Goal: Information Seeking & Learning: Learn about a topic

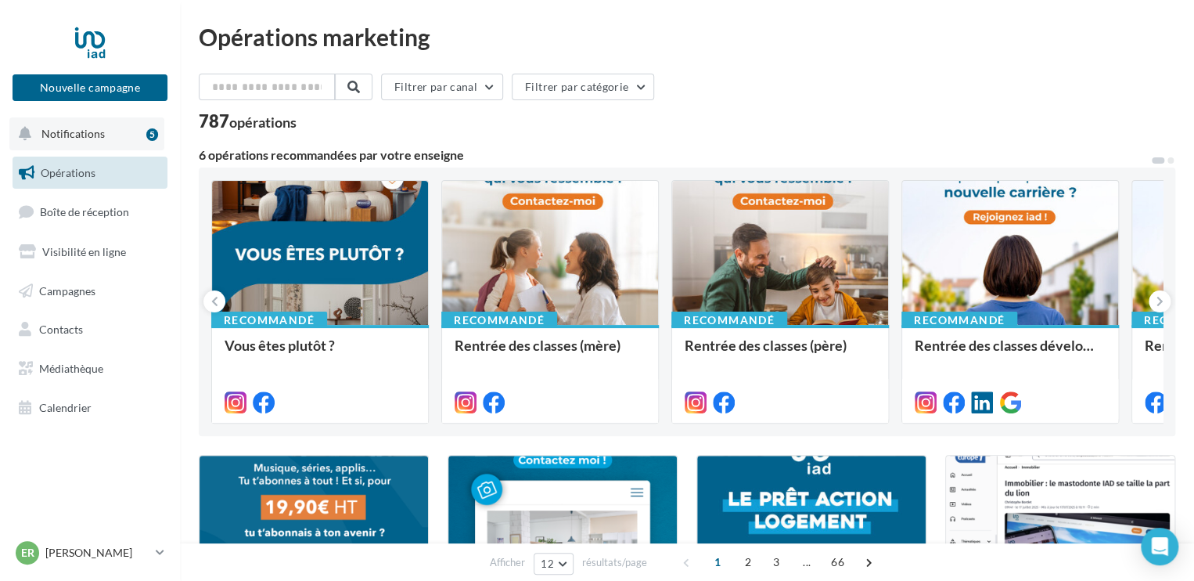
click at [128, 134] on button "Notifications 5" at bounding box center [86, 133] width 155 height 33
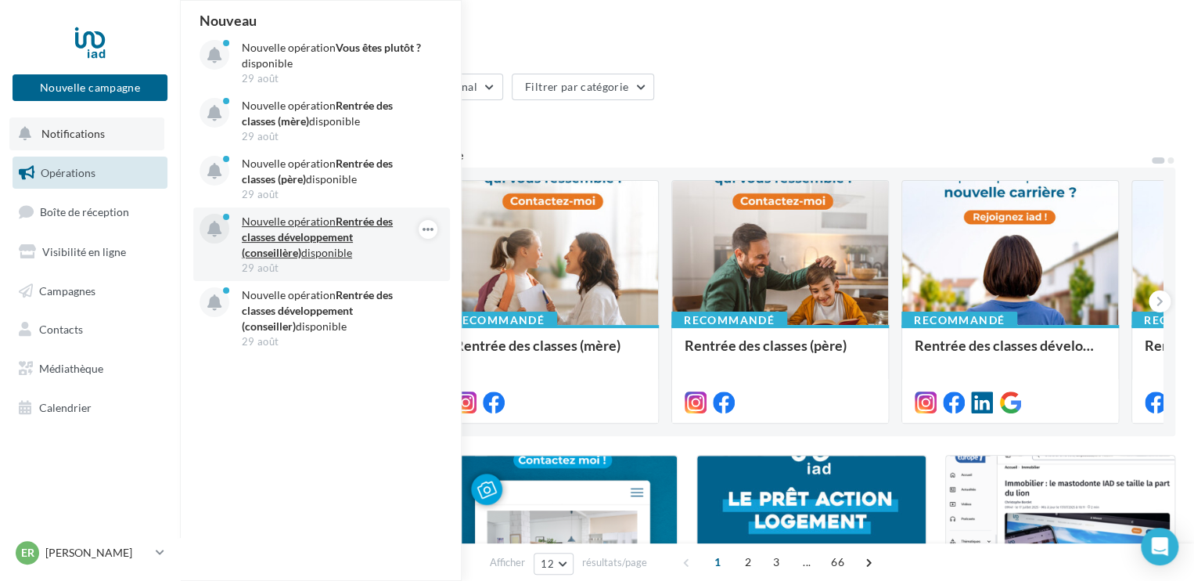
click at [333, 236] on strong "Rentrée des classes développement (conseillère)" at bounding box center [317, 236] width 151 height 45
click at [332, 235] on strong "Rentrée des classes développement (conseillère)" at bounding box center [317, 236] width 151 height 45
click at [384, 235] on strong "Rentrée des classes développement (conseillère)" at bounding box center [317, 236] width 151 height 45
click at [429, 229] on icon "button" at bounding box center [428, 229] width 13 height 19
click at [383, 296] on button "Découvrir cette opération" at bounding box center [349, 296] width 177 height 36
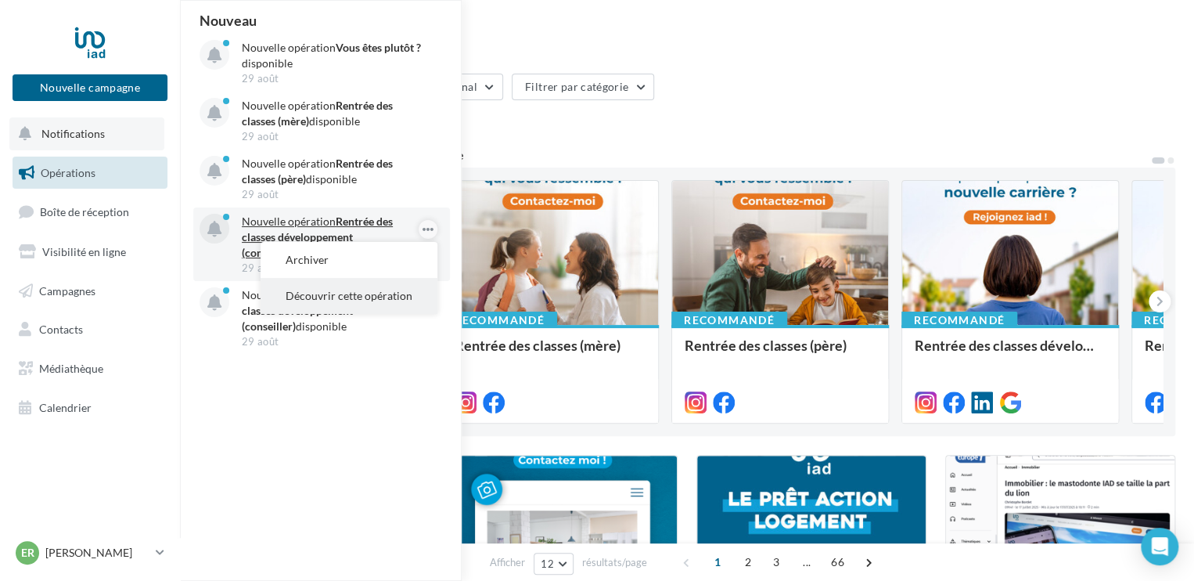
click at [381, 292] on button "Découvrir cette opération" at bounding box center [349, 296] width 177 height 36
click at [373, 234] on strong "Rentrée des classes développement (conseillère)" at bounding box center [317, 236] width 151 height 45
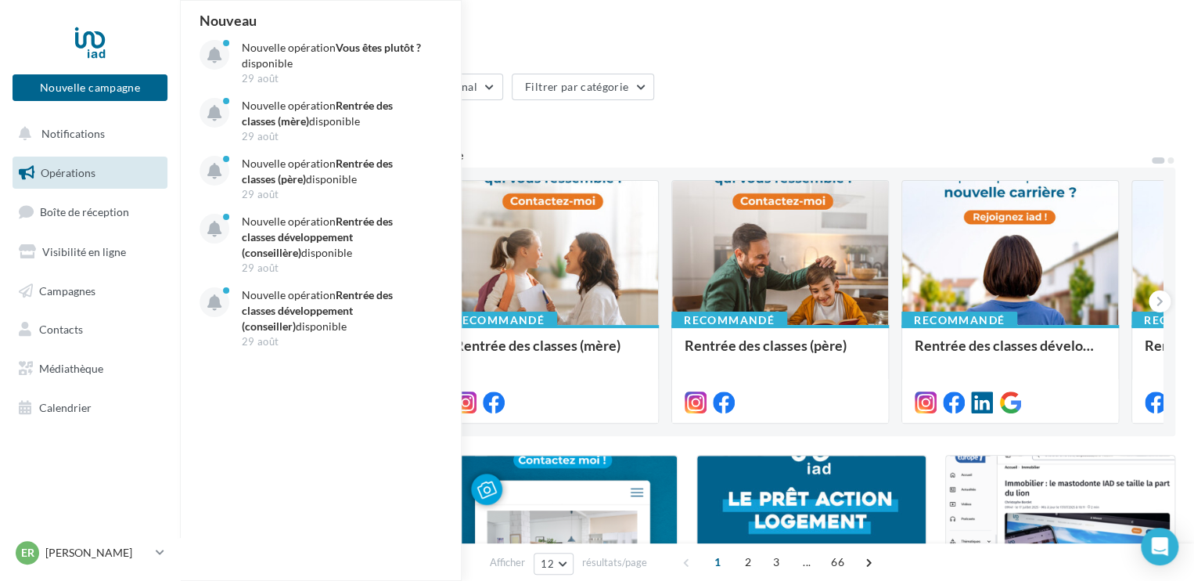
click at [0, 0] on icon "button" at bounding box center [0, 0] width 0 height 0
click at [0, 0] on button "Découvrir cette opération" at bounding box center [0, 0] width 0 height 0
click at [719, 121] on div "787 opérations" at bounding box center [687, 123] width 977 height 20
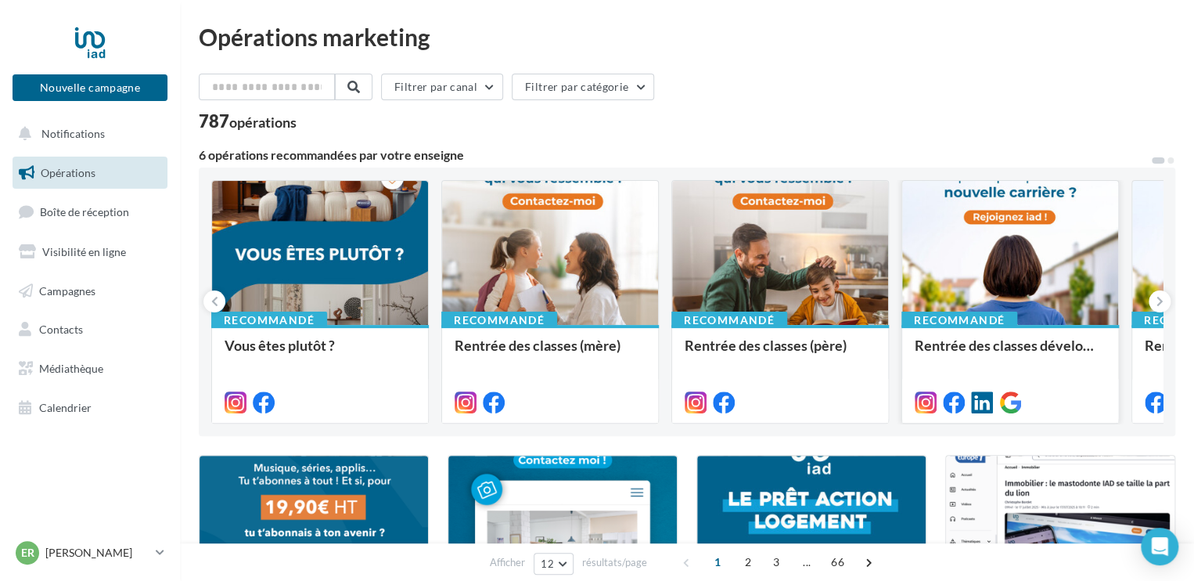
click at [989, 272] on div at bounding box center [1010, 254] width 216 height 146
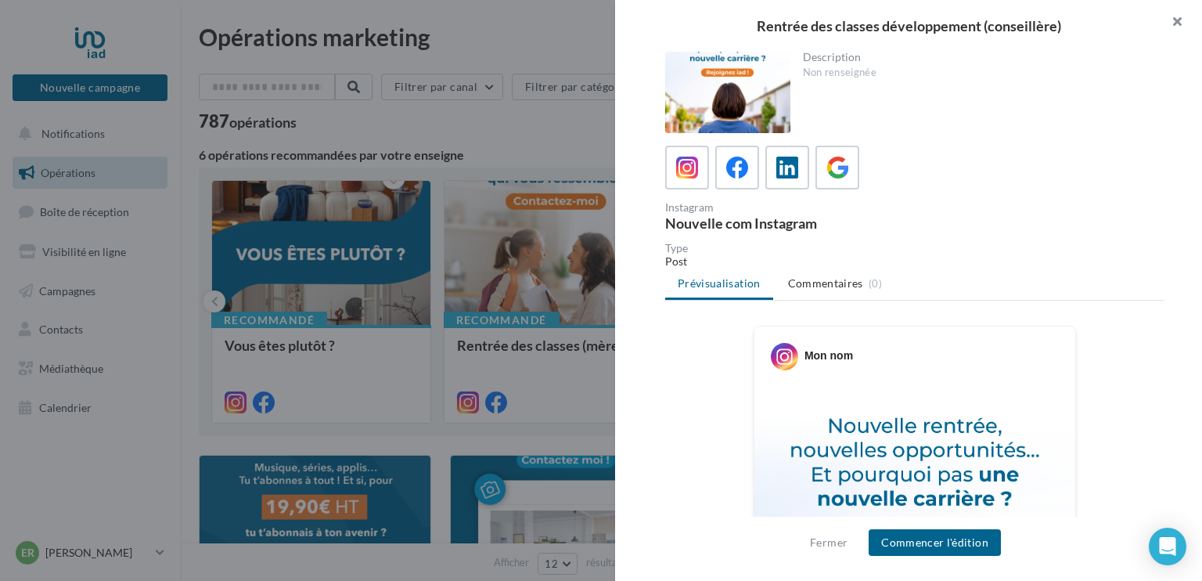
click at [1173, 21] on button "button" at bounding box center [1170, 23] width 63 height 47
